Goal: Information Seeking & Learning: Learn about a topic

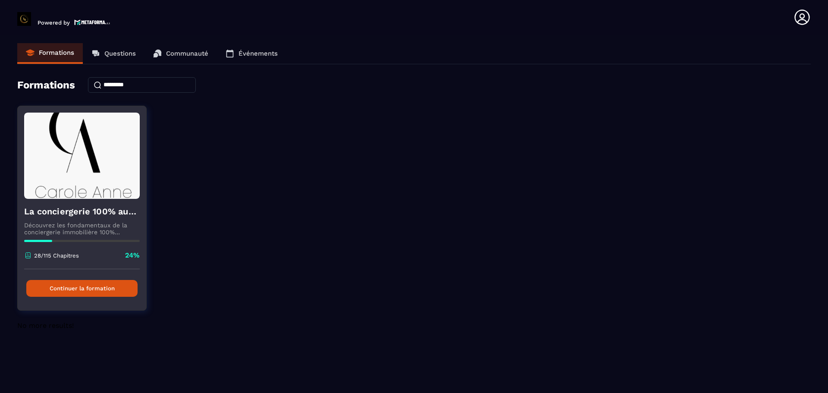
click at [75, 291] on button "Continuer la formation" at bounding box center [81, 288] width 111 height 17
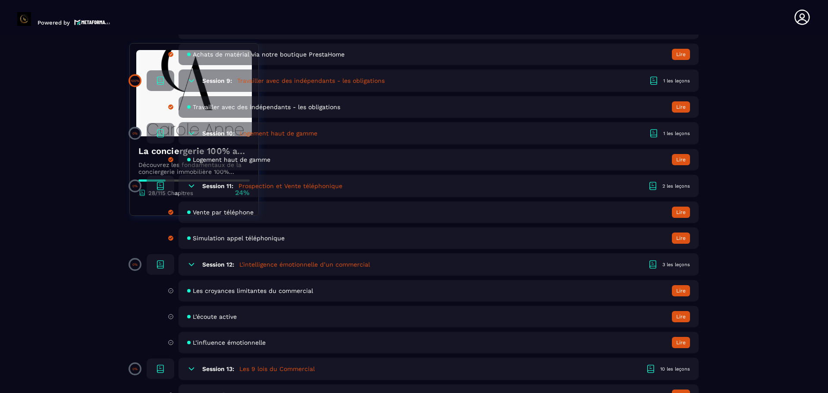
scroll to position [1083, 0]
click at [276, 264] on h5 "L'intelligence émotionnelle d’un commercial" at bounding box center [304, 264] width 131 height 9
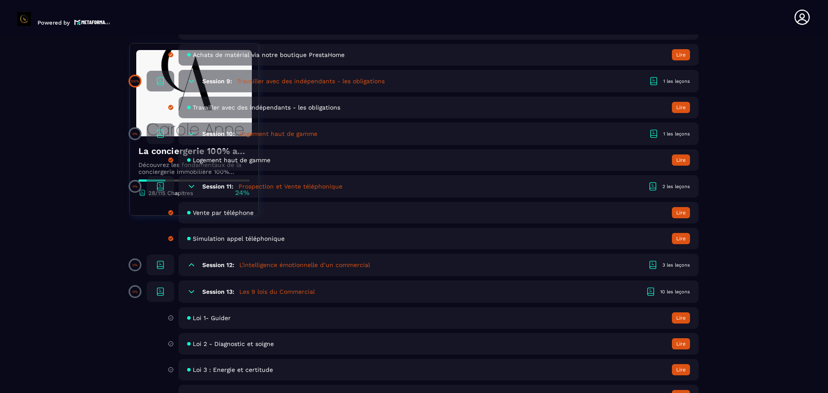
click at [276, 264] on h5 "L'intelligence émotionnelle d’un commercial" at bounding box center [304, 264] width 131 height 9
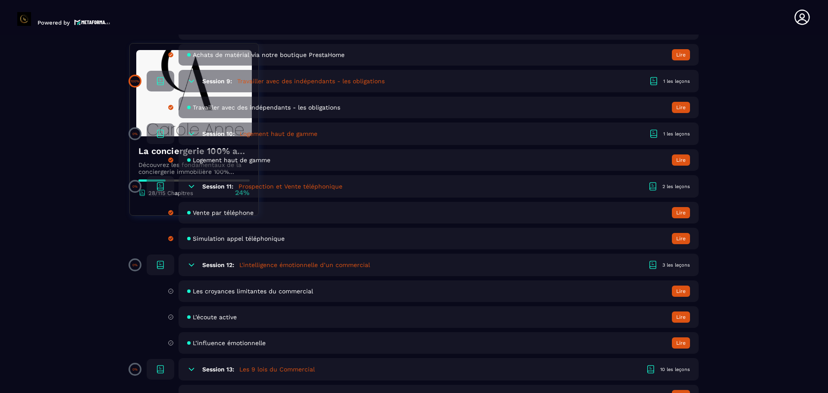
click at [248, 297] on div "Les croyances limitantes du commercial Lire" at bounding box center [439, 291] width 520 height 22
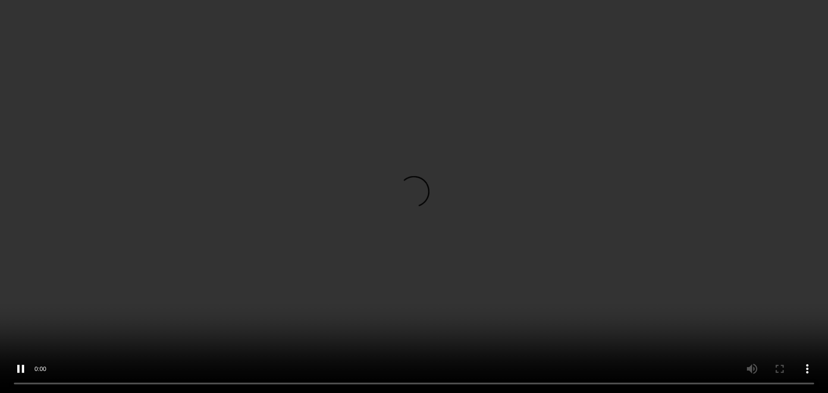
scroll to position [273, 0]
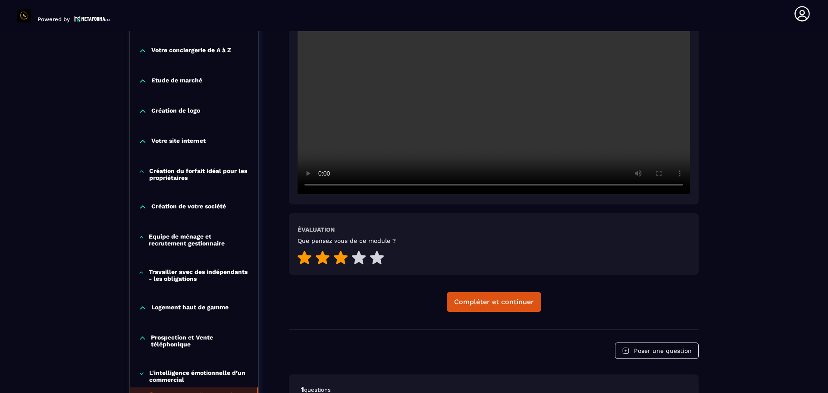
click at [343, 259] on icon at bounding box center [341, 257] width 14 height 13
click at [471, 302] on div "Compléter et continuer" at bounding box center [494, 302] width 80 height 9
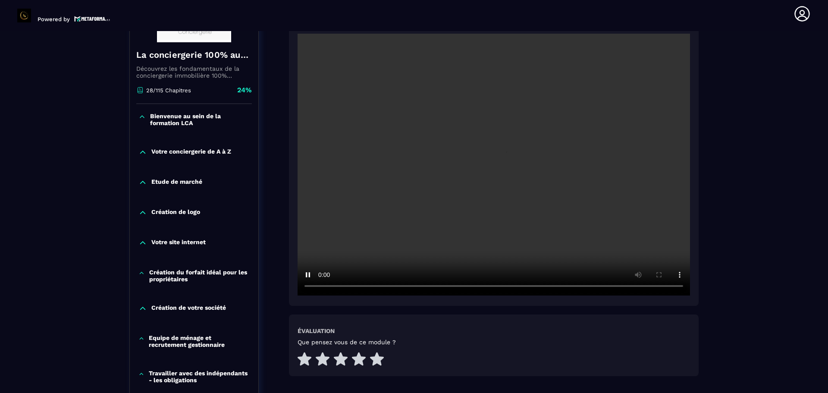
scroll to position [179, 0]
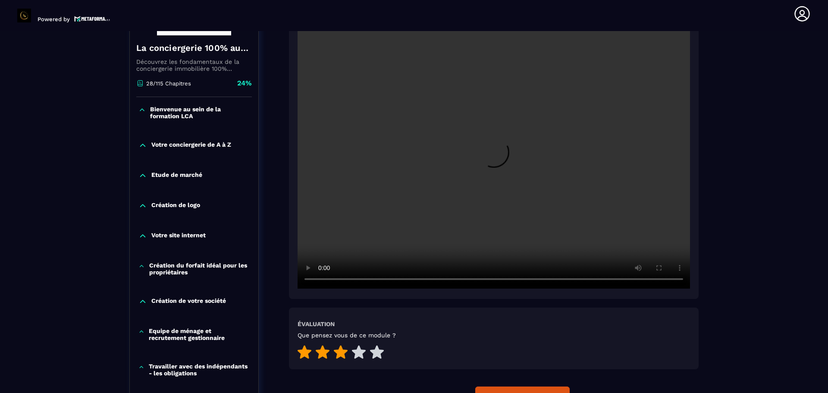
click at [344, 355] on icon at bounding box center [341, 351] width 14 height 13
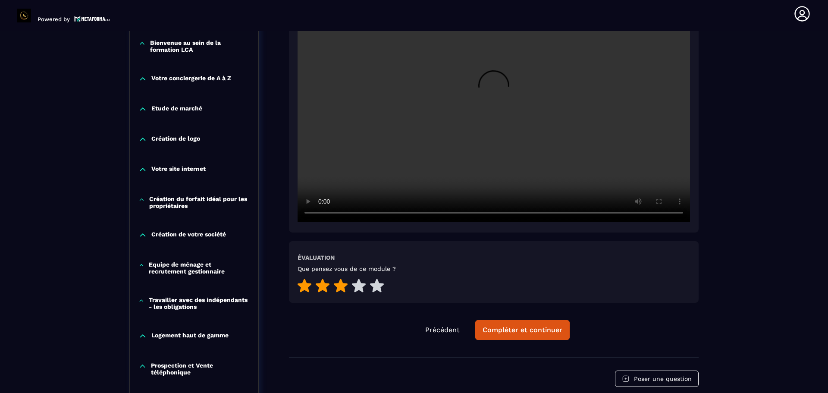
scroll to position [245, 0]
click at [521, 333] on div "Compléter et continuer" at bounding box center [523, 329] width 80 height 9
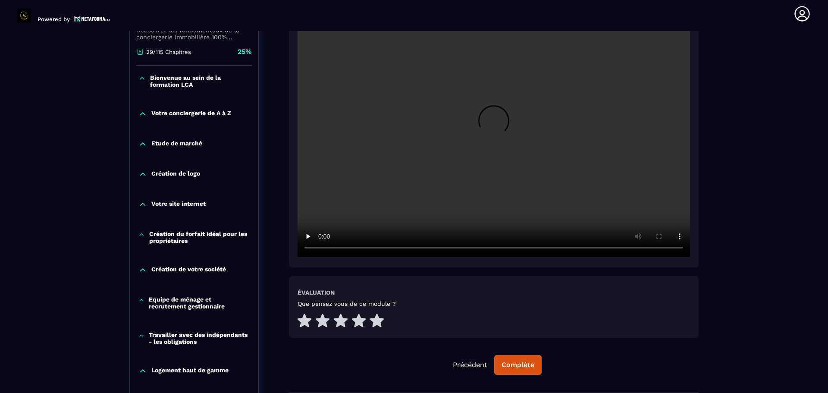
scroll to position [210, 0]
click at [345, 321] on icon at bounding box center [341, 319] width 14 height 13
click at [512, 364] on div "Complète" at bounding box center [518, 364] width 33 height 9
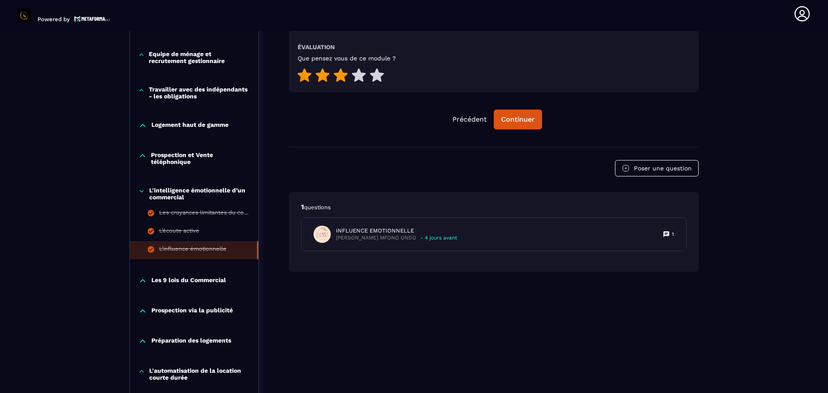
scroll to position [456, 0]
click at [188, 278] on p "Les 9 lois du Commercial" at bounding box center [188, 280] width 75 height 9
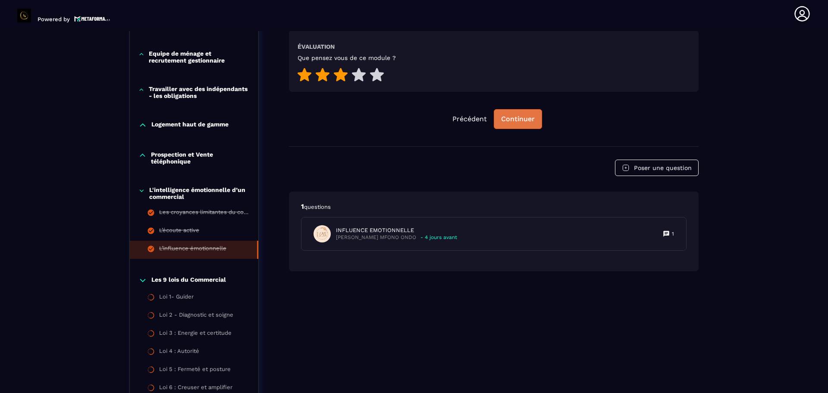
click at [516, 120] on div "Continuer" at bounding box center [518, 119] width 34 height 9
click at [189, 296] on div "Loi 1- Guider" at bounding box center [176, 297] width 35 height 9
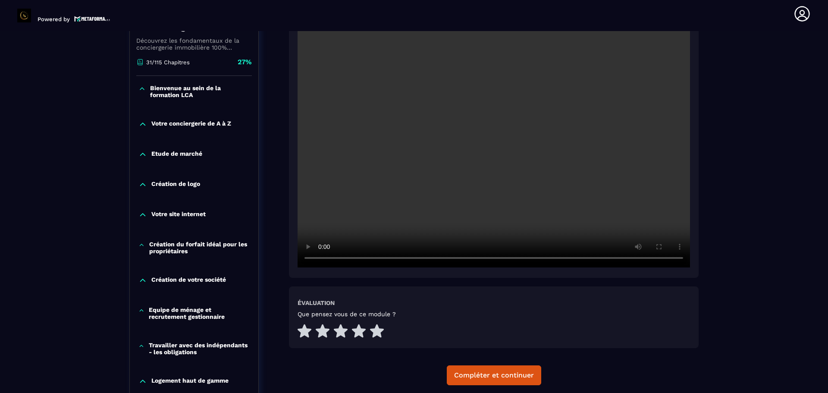
scroll to position [218, 0]
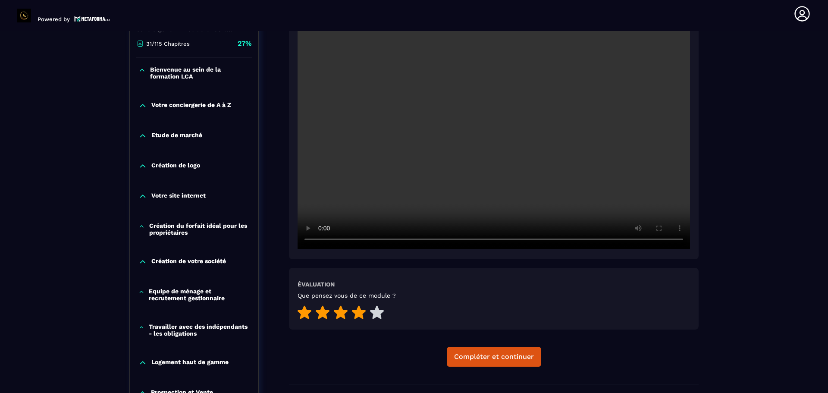
click at [356, 314] on icon at bounding box center [359, 311] width 14 height 13
click at [468, 355] on div "Compléter et continuer" at bounding box center [494, 356] width 80 height 9
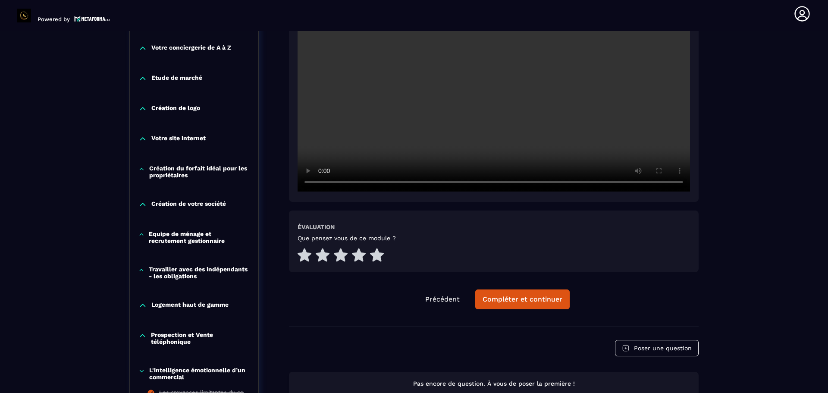
scroll to position [277, 0]
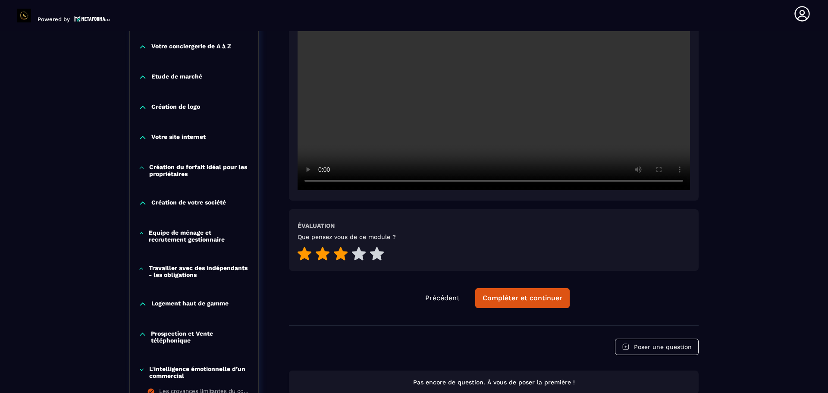
click at [343, 251] on icon at bounding box center [341, 253] width 14 height 13
click at [518, 298] on div "Compléter et continuer" at bounding box center [523, 298] width 80 height 9
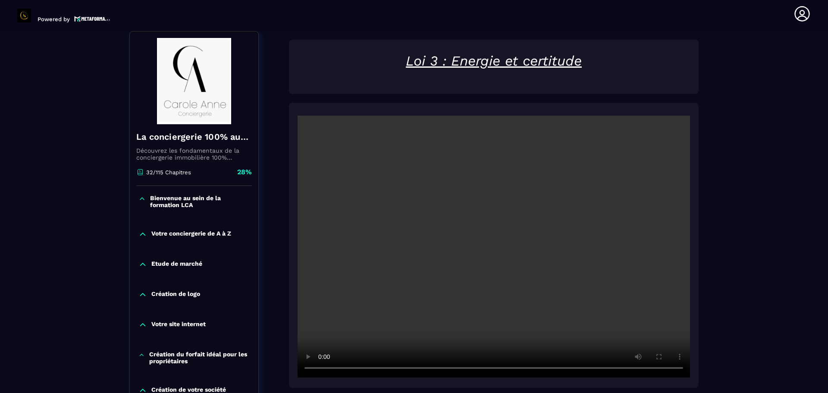
scroll to position [207, 0]
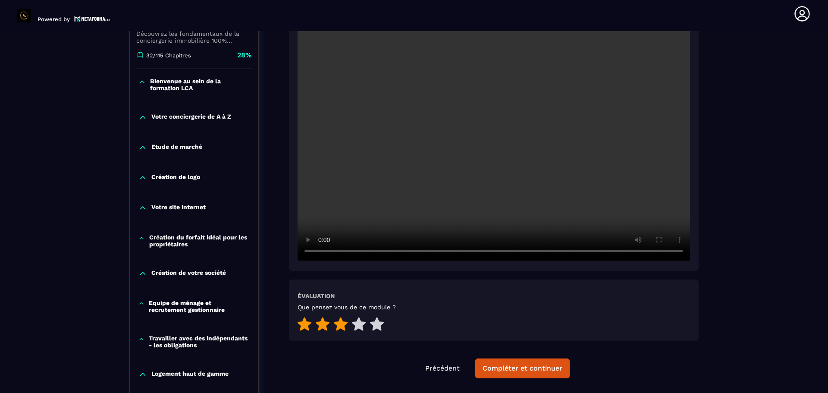
click at [341, 326] on icon at bounding box center [341, 323] width 14 height 13
click at [513, 368] on div "Compléter et continuer" at bounding box center [523, 368] width 80 height 9
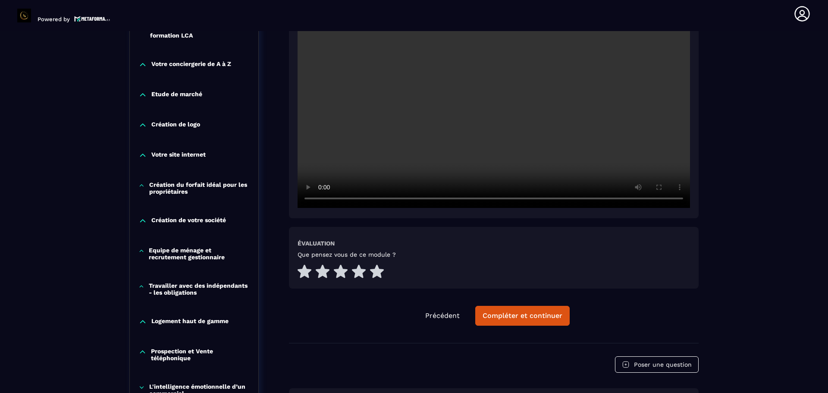
scroll to position [260, 0]
click at [341, 276] on icon at bounding box center [341, 271] width 14 height 14
click at [508, 312] on div "Compléter et continuer" at bounding box center [523, 315] width 80 height 9
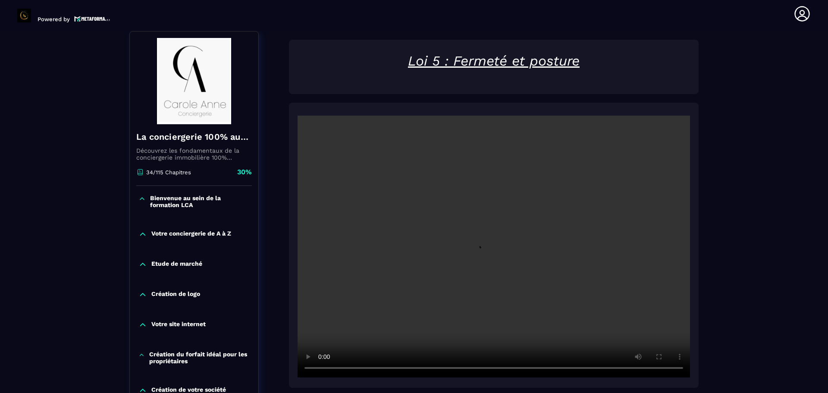
scroll to position [218, 0]
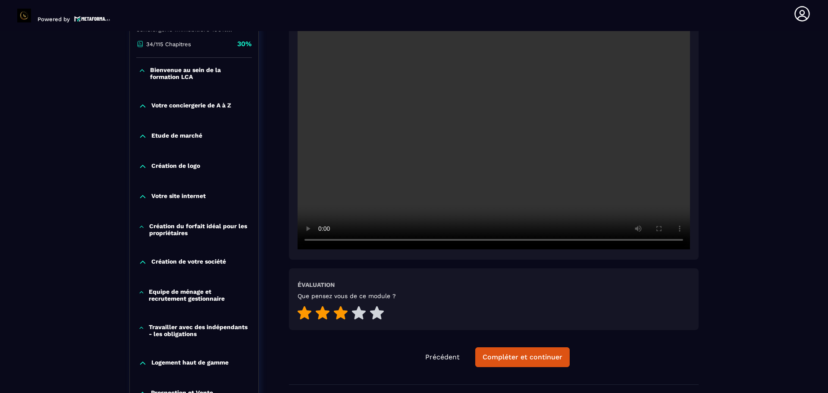
click at [341, 310] on icon at bounding box center [341, 312] width 14 height 13
click at [524, 355] on div "Compléter et continuer" at bounding box center [523, 357] width 80 height 9
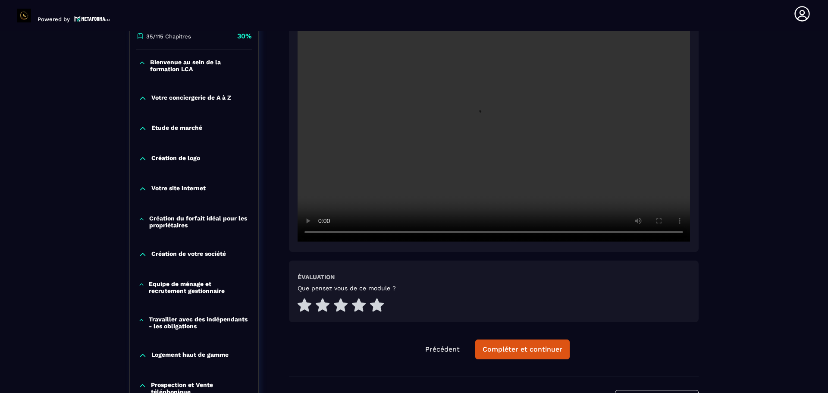
scroll to position [226, 0]
click at [339, 308] on icon at bounding box center [341, 304] width 14 height 13
click at [528, 354] on button "Compléter et continuer" at bounding box center [522, 349] width 94 height 20
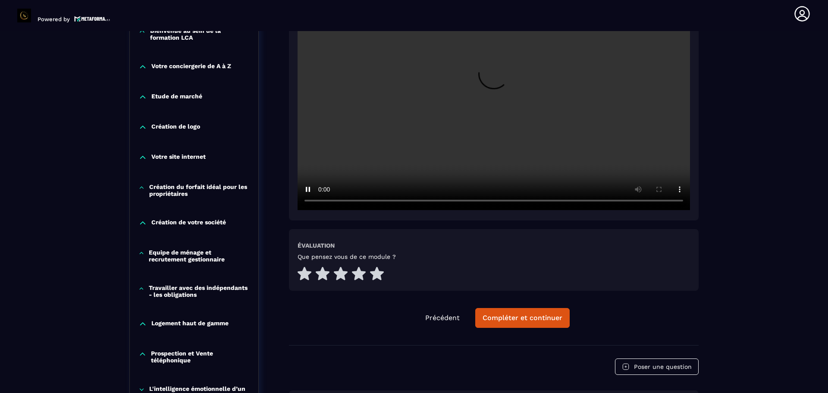
scroll to position [258, 0]
click at [342, 276] on icon at bounding box center [341, 272] width 14 height 13
click at [509, 315] on div "Compléter et continuer" at bounding box center [523, 317] width 80 height 9
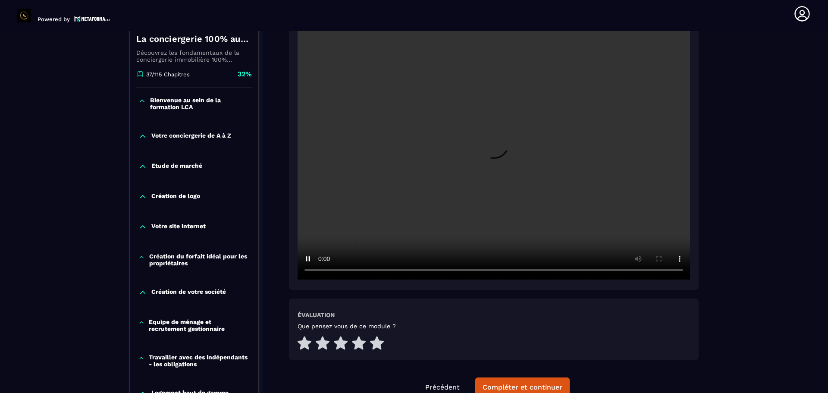
scroll to position [224, 0]
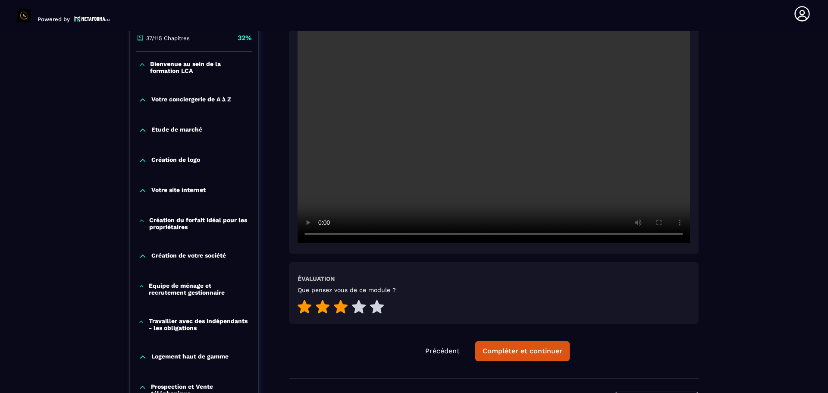
click at [339, 312] on icon at bounding box center [341, 307] width 14 height 14
click at [506, 352] on div "Compléter et continuer" at bounding box center [523, 351] width 80 height 9
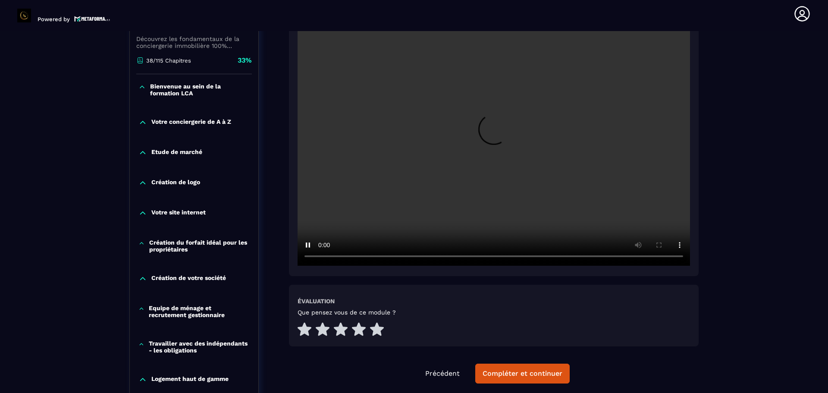
scroll to position [202, 0]
click at [359, 330] on icon at bounding box center [359, 328] width 14 height 13
click at [514, 373] on div "Compléter et continuer" at bounding box center [523, 373] width 80 height 9
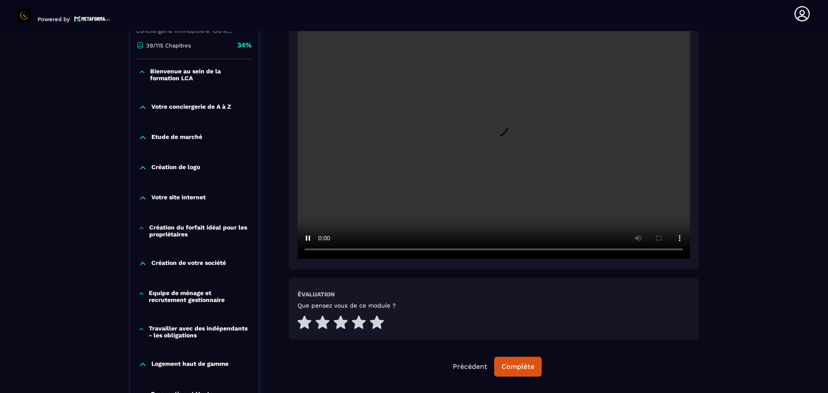
scroll to position [217, 0]
click at [362, 324] on icon at bounding box center [359, 321] width 14 height 13
click at [522, 367] on div "Complète" at bounding box center [518, 366] width 33 height 9
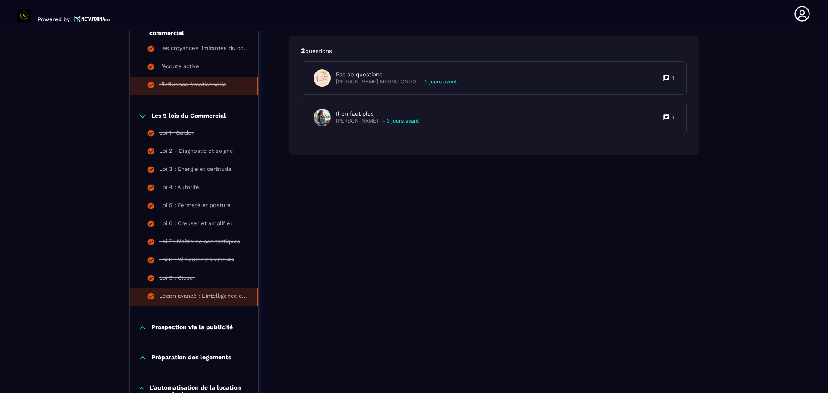
scroll to position [620, 0]
click at [204, 329] on p "Prospection via la publicité" at bounding box center [192, 327] width 82 height 9
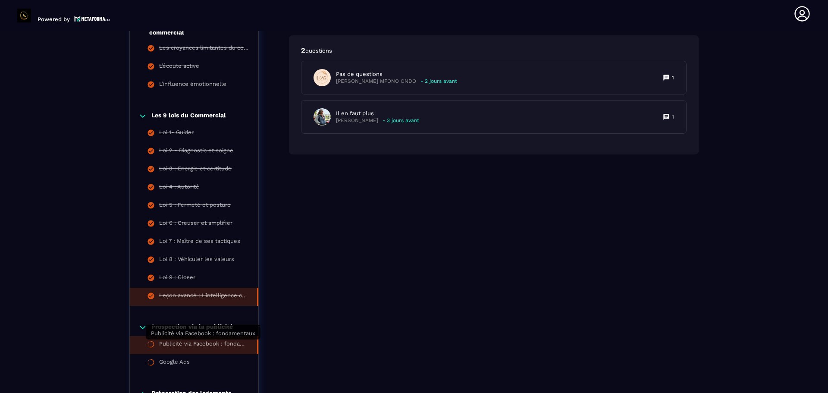
click at [187, 342] on div "Publicité via Facebook : fondamentaux" at bounding box center [203, 344] width 89 height 9
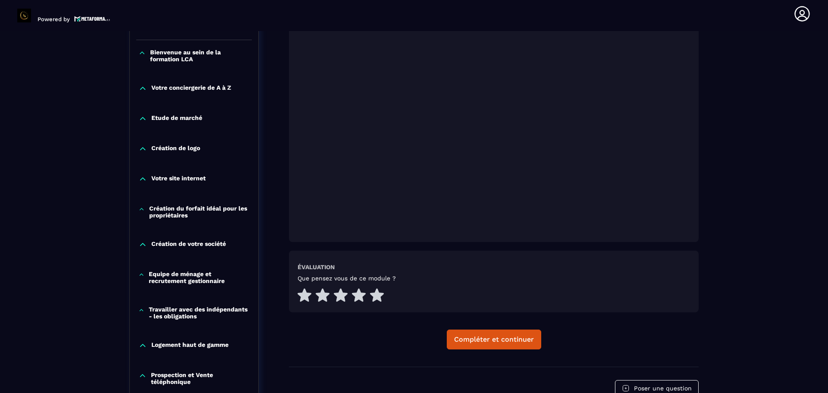
scroll to position [237, 0]
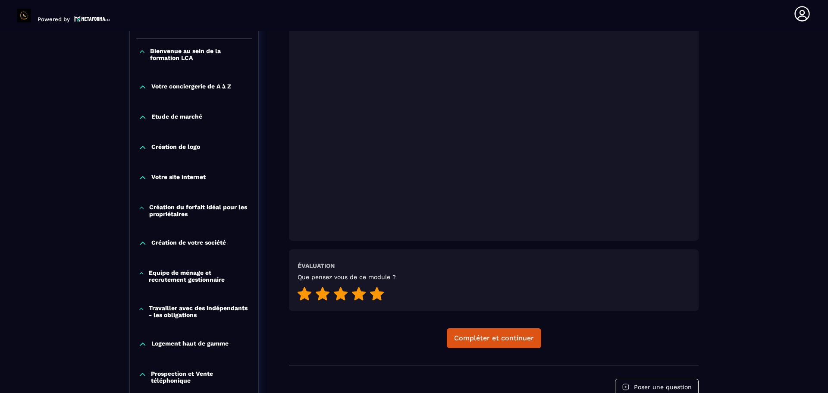
click at [376, 295] on icon at bounding box center [377, 293] width 14 height 13
click at [491, 340] on div "Compléter et continuer" at bounding box center [494, 338] width 80 height 9
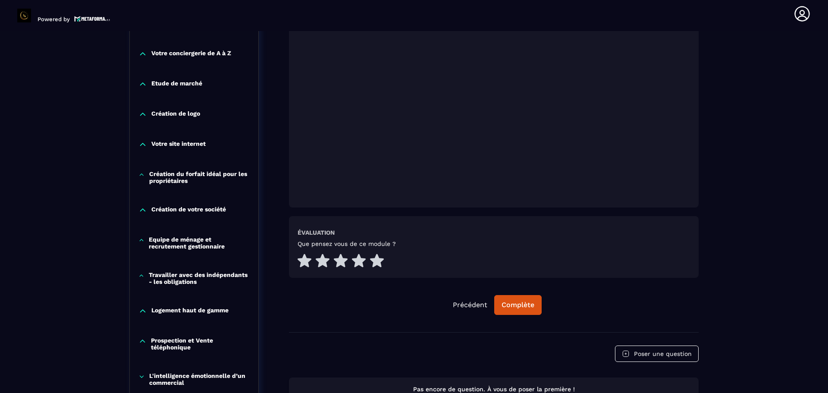
scroll to position [280, 0]
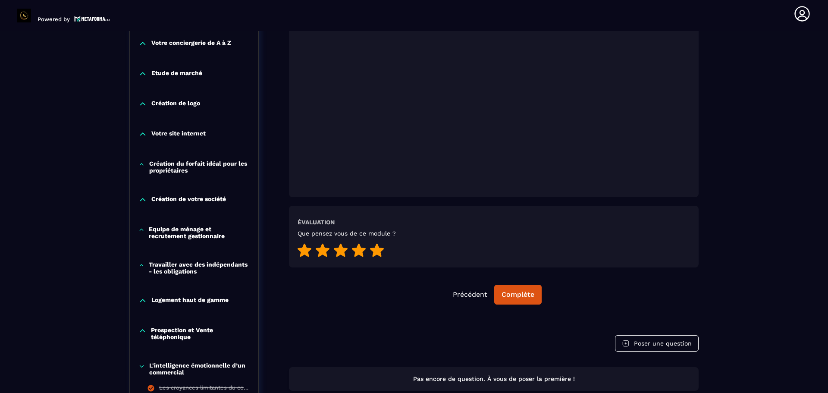
click at [376, 251] on icon at bounding box center [377, 249] width 14 height 13
click at [517, 293] on div "Complète" at bounding box center [518, 294] width 33 height 9
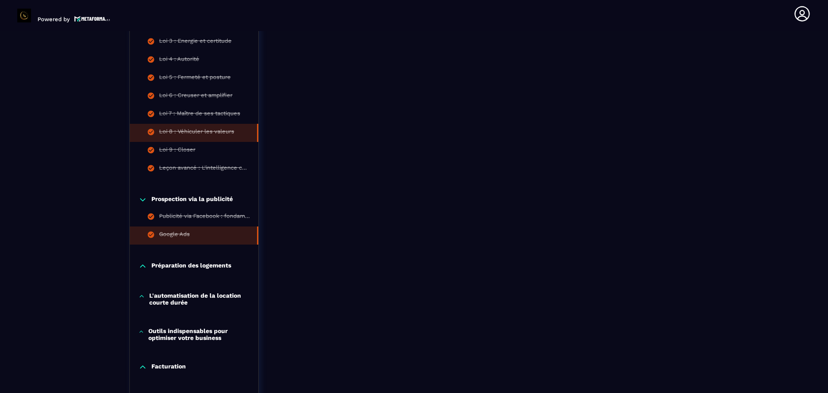
scroll to position [748, 0]
click at [182, 263] on p "Préparation des logements" at bounding box center [191, 265] width 80 height 9
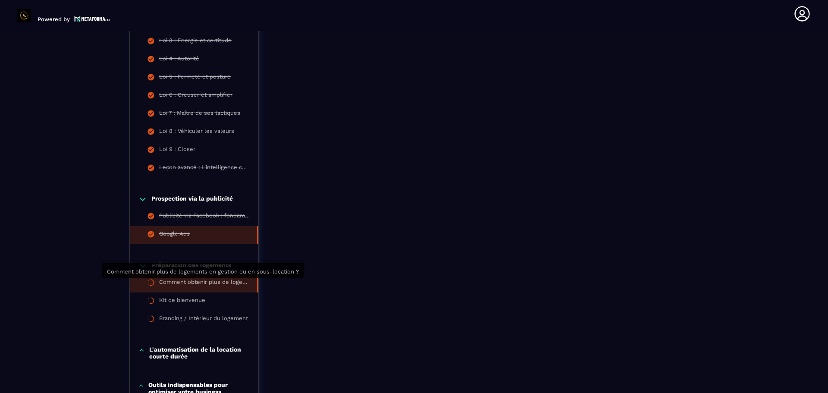
click at [196, 282] on div "Comment obtenir plus de logements en gestion ou en sous-location ?" at bounding box center [203, 283] width 89 height 9
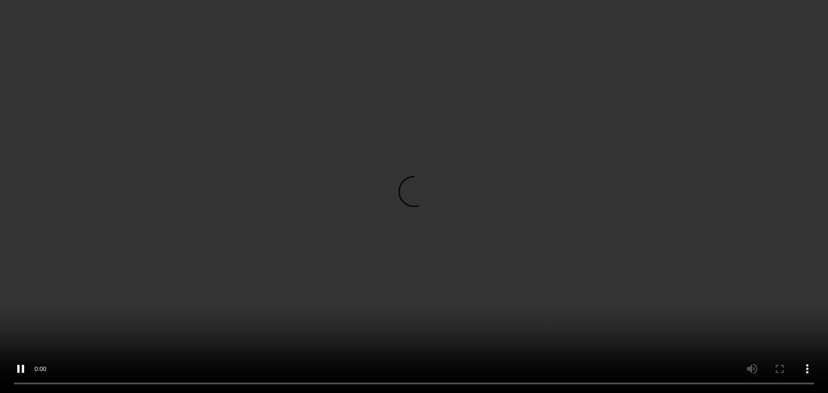
scroll to position [260, 0]
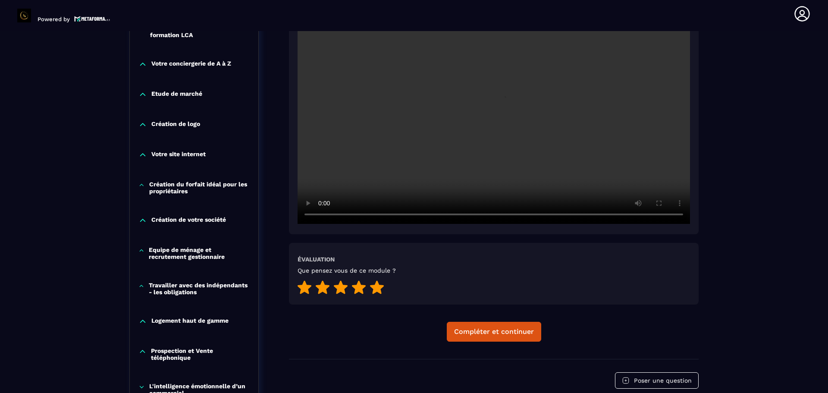
click at [377, 288] on icon at bounding box center [377, 286] width 14 height 13
click at [492, 333] on div "Compléter et continuer" at bounding box center [494, 331] width 80 height 9
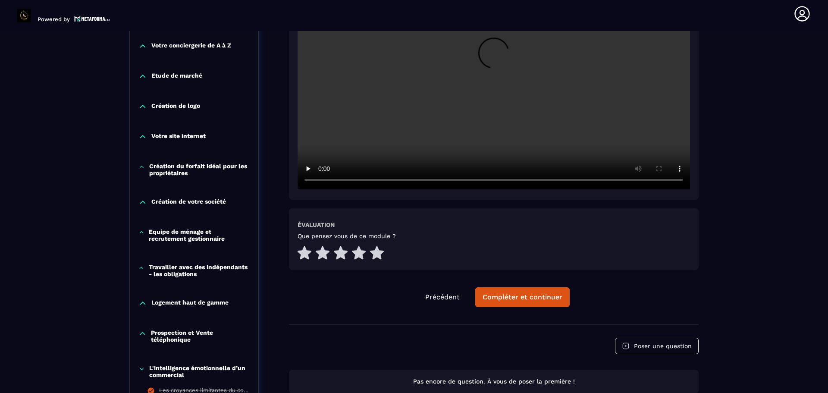
scroll to position [277, 0]
click at [376, 251] on icon at bounding box center [377, 252] width 14 height 13
click at [510, 293] on div "Compléter et continuer" at bounding box center [523, 297] width 80 height 9
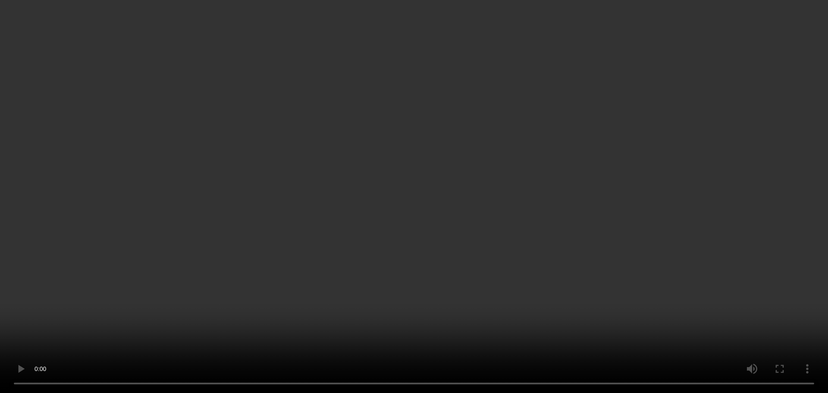
scroll to position [245, 0]
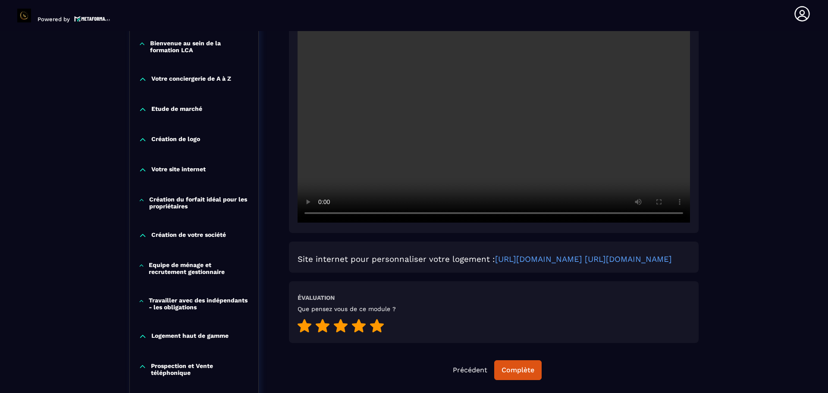
click at [377, 332] on icon at bounding box center [377, 325] width 14 height 13
click at [518, 374] on div "Complète" at bounding box center [518, 370] width 33 height 9
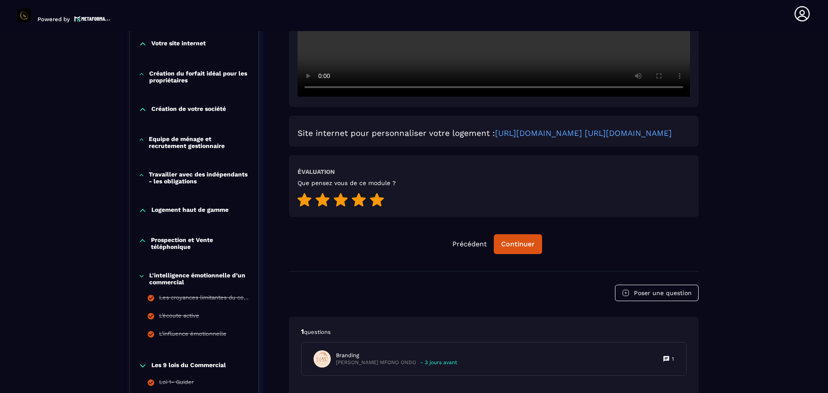
scroll to position [369, 0]
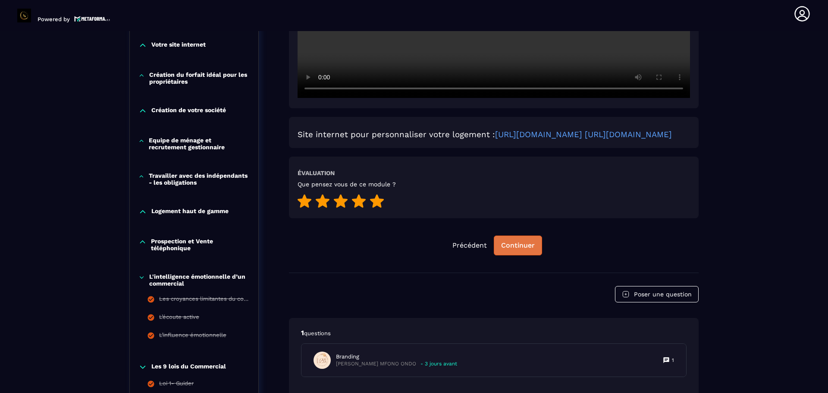
click at [521, 250] on div "Continuer" at bounding box center [518, 245] width 34 height 9
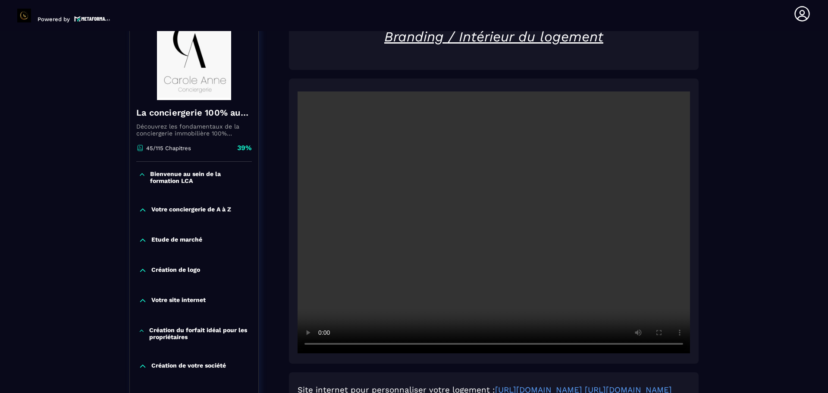
scroll to position [115, 0]
